Goal: Transaction & Acquisition: Purchase product/service

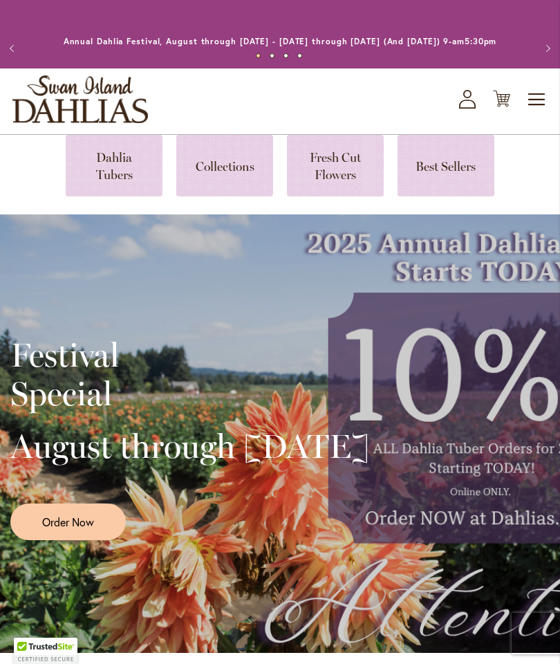
click at [543, 113] on span "Toggle Nav" at bounding box center [537, 100] width 21 height 28
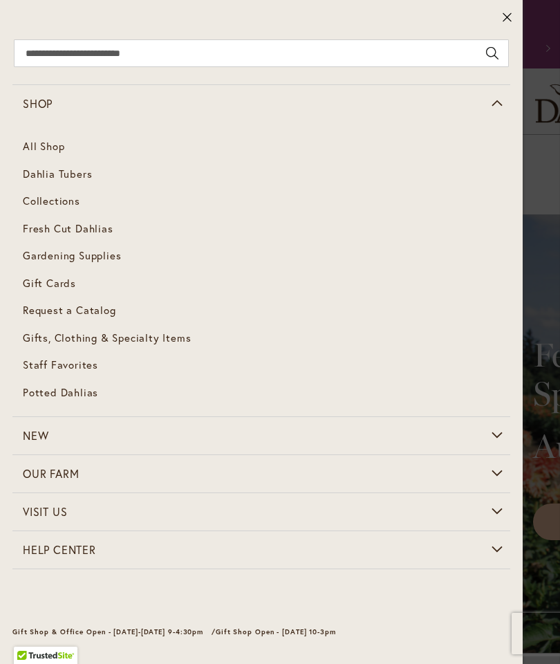
click at [44, 167] on span "Dahlia Tubers" at bounding box center [57, 174] width 69 height 14
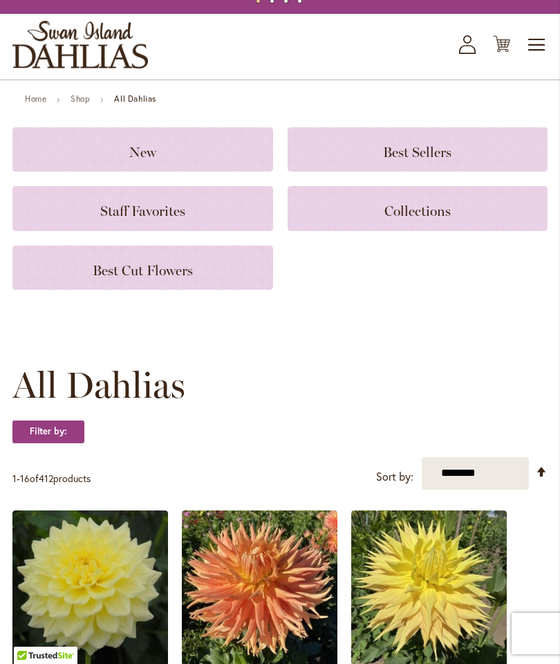
scroll to position [55, 0]
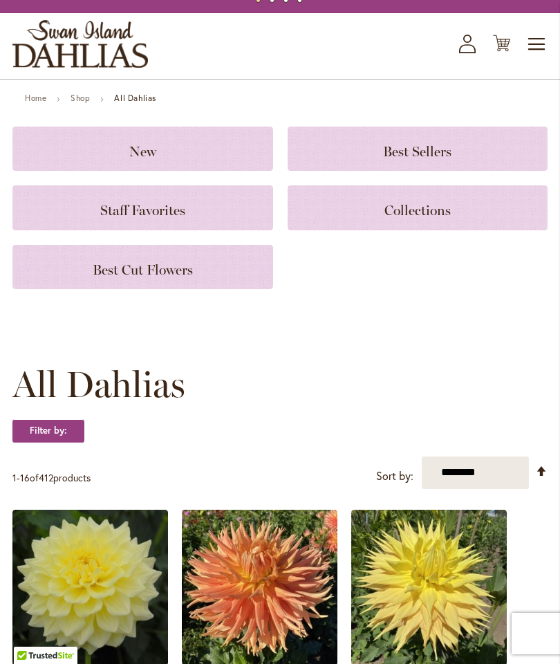
click at [51, 422] on div "All Dahlias Filter by: Filter By: Category Best Sellers 32 items New 5 items 2" at bounding box center [279, 410] width 535 height 93
click at [46, 443] on strong "Filter by:" at bounding box center [48, 431] width 72 height 24
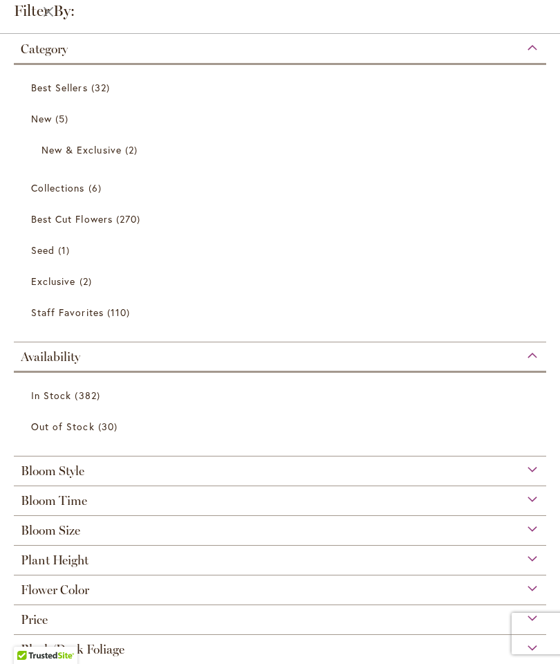
click at [42, 591] on span "Flower Color" at bounding box center [55, 589] width 68 height 15
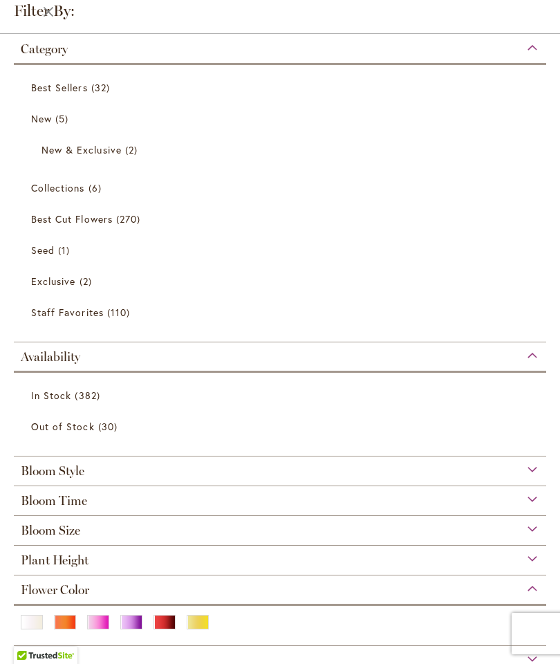
click at [136, 624] on div "Purple" at bounding box center [131, 622] width 22 height 15
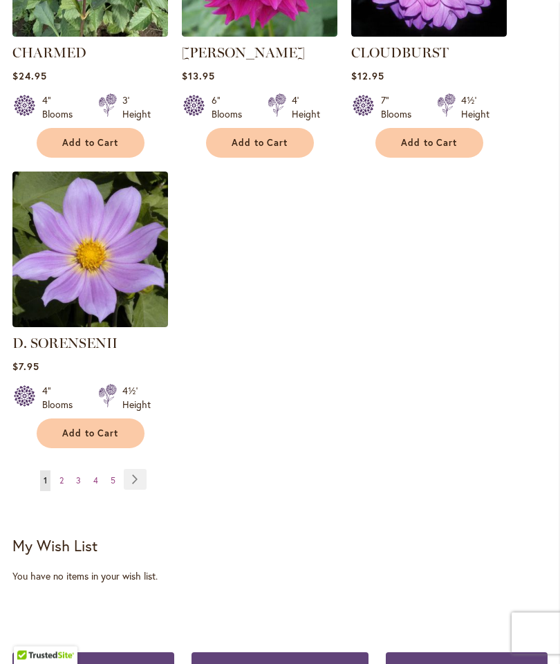
scroll to position [1739, 0]
click at [146, 490] on link "Page Next" at bounding box center [135, 479] width 23 height 21
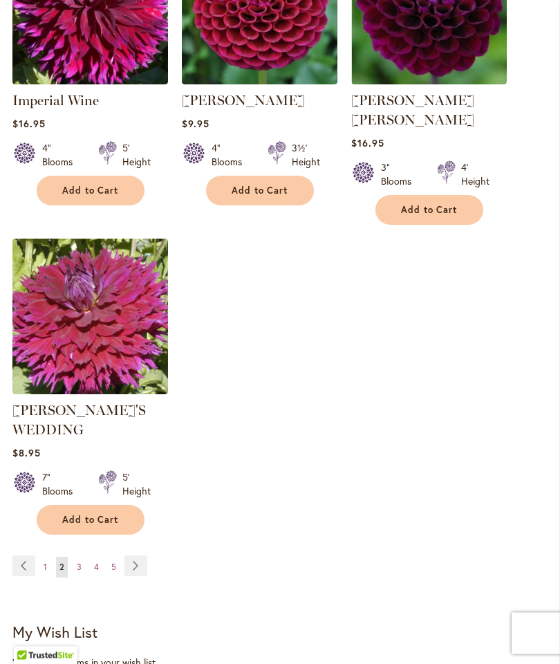
scroll to position [1731, 0]
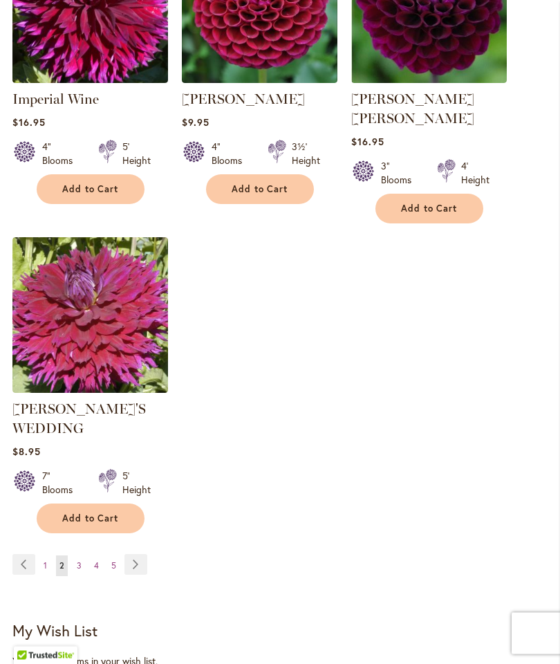
click at [138, 555] on link "Page Next" at bounding box center [135, 565] width 23 height 21
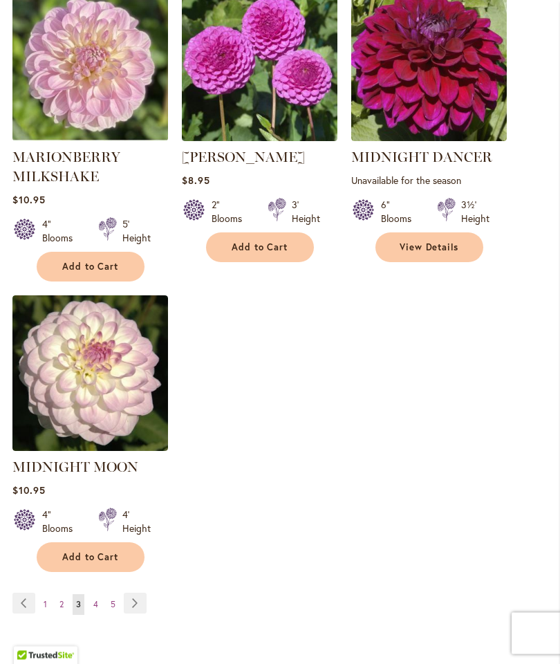
scroll to position [1680, 0]
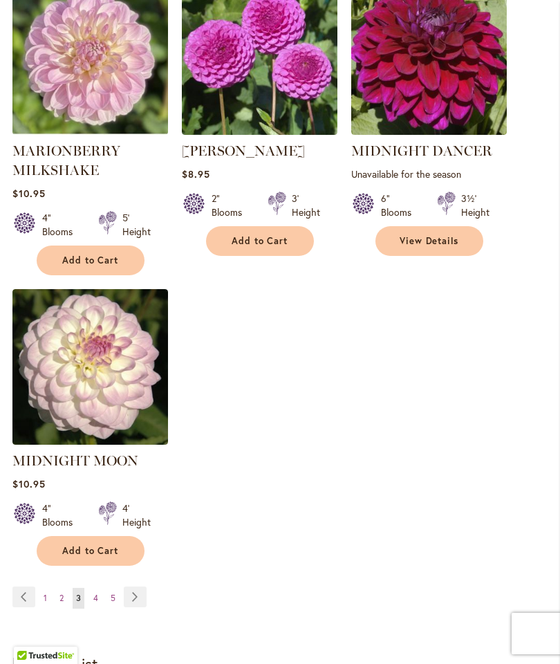
click at [133, 586] on link "Page Next" at bounding box center [135, 596] width 23 height 21
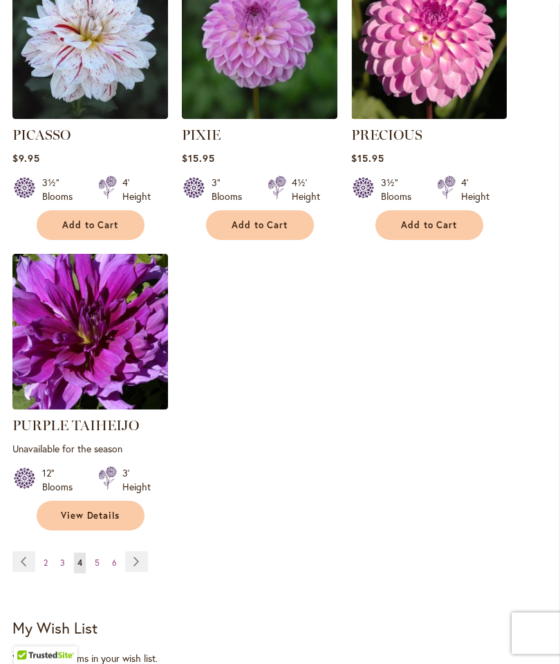
scroll to position [1704, 0]
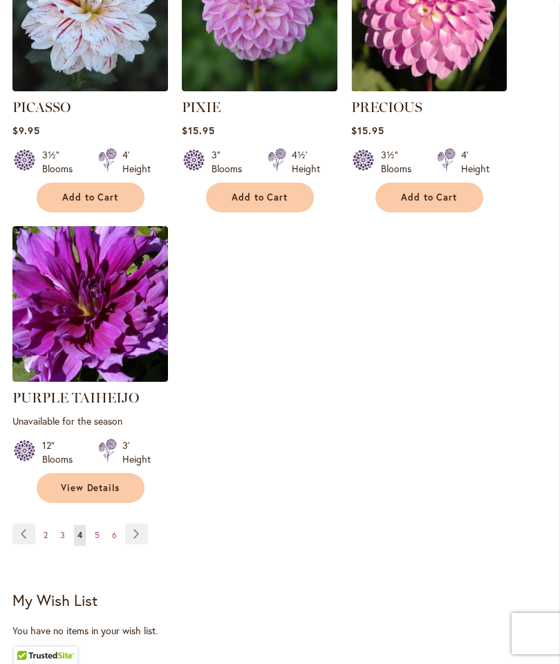
click at [136, 524] on link "Page Next" at bounding box center [136, 534] width 23 height 21
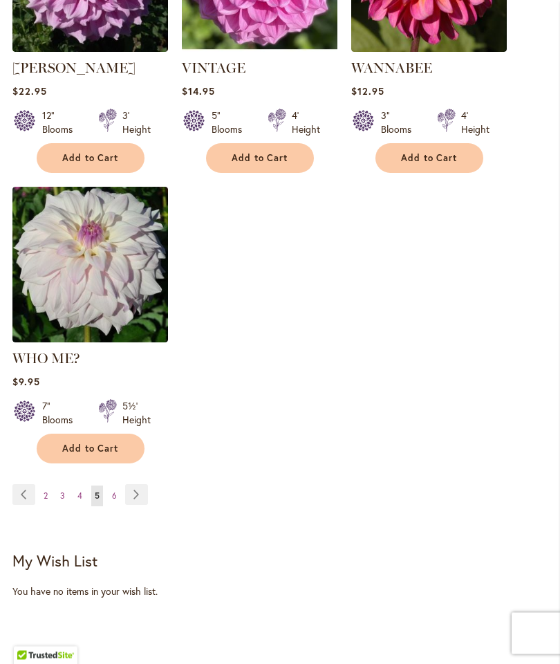
scroll to position [1743, 0]
click at [140, 494] on link "Page Next" at bounding box center [136, 494] width 23 height 21
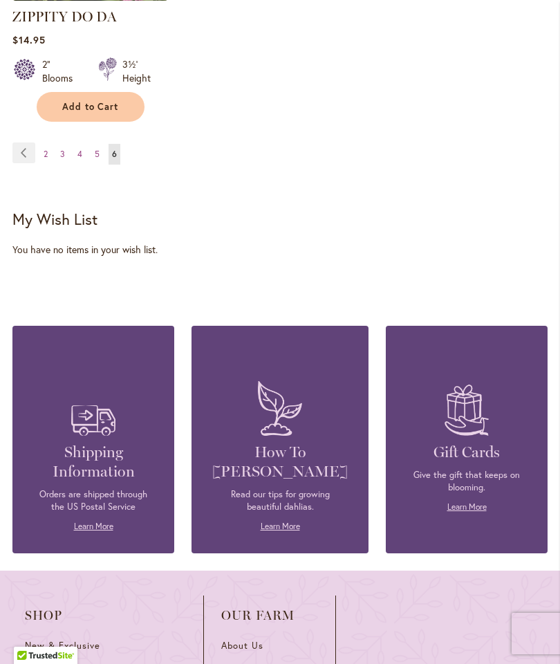
scroll to position [613, 0]
